Goal: Transaction & Acquisition: Obtain resource

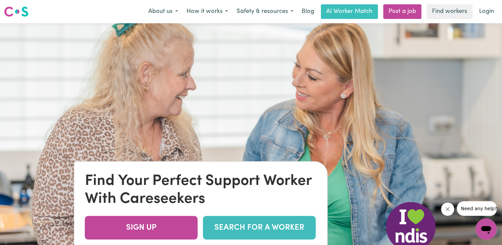
click at [373, 169] on img at bounding box center [251, 145] width 502 height 245
click at [446, 13] on link "Find workers" at bounding box center [450, 11] width 46 height 15
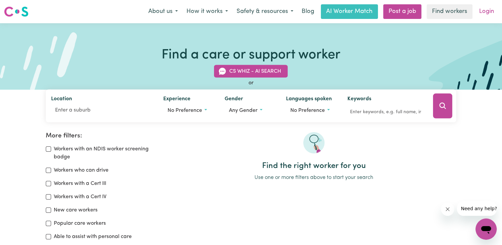
click at [486, 14] on link "Login" at bounding box center [486, 11] width 23 height 15
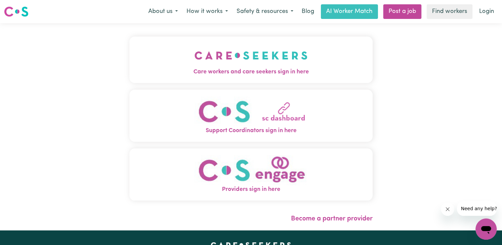
click at [223, 55] on img "Care workers and care seekers sign in here" at bounding box center [250, 55] width 113 height 25
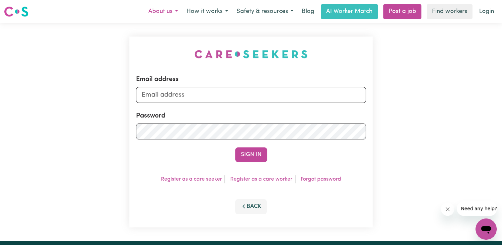
click at [175, 10] on button "About us" at bounding box center [163, 12] width 38 height 14
